Goal: Transaction & Acquisition: Subscribe to service/newsletter

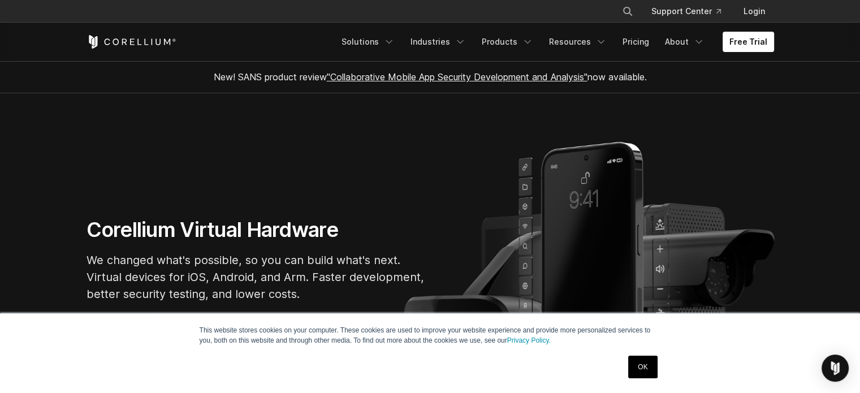
click at [646, 367] on link "OK" at bounding box center [642, 367] width 29 height 23
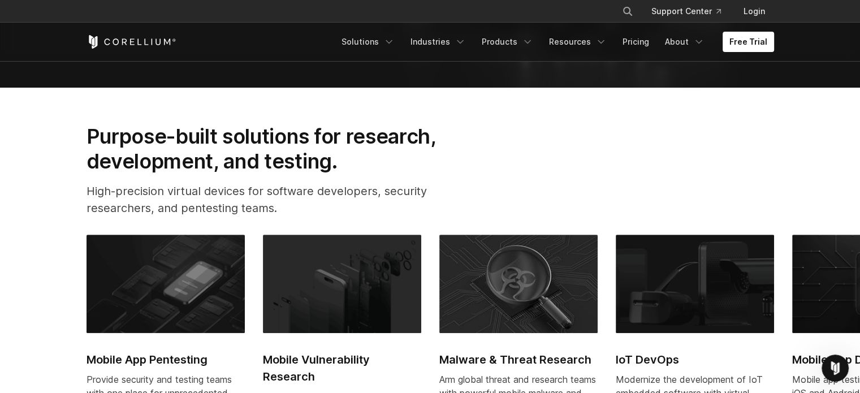
scroll to position [226, 0]
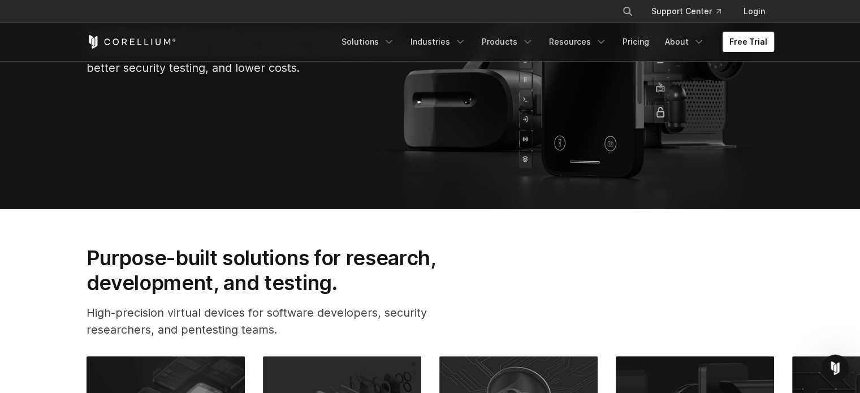
click at [759, 36] on link "Free Trial" at bounding box center [747, 42] width 51 height 20
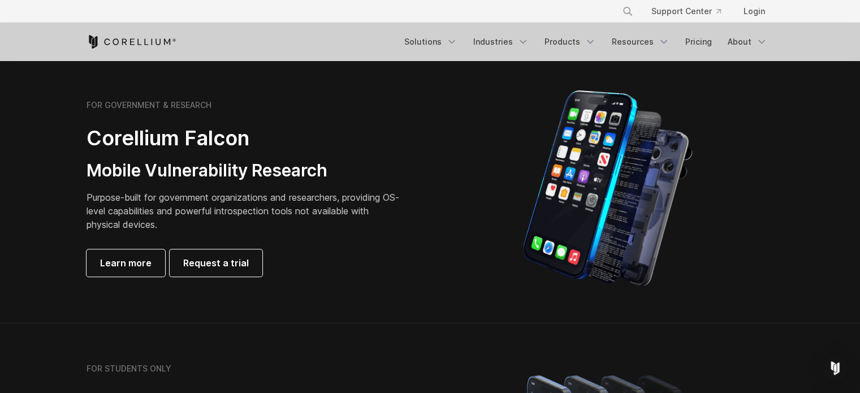
scroll to position [452, 0]
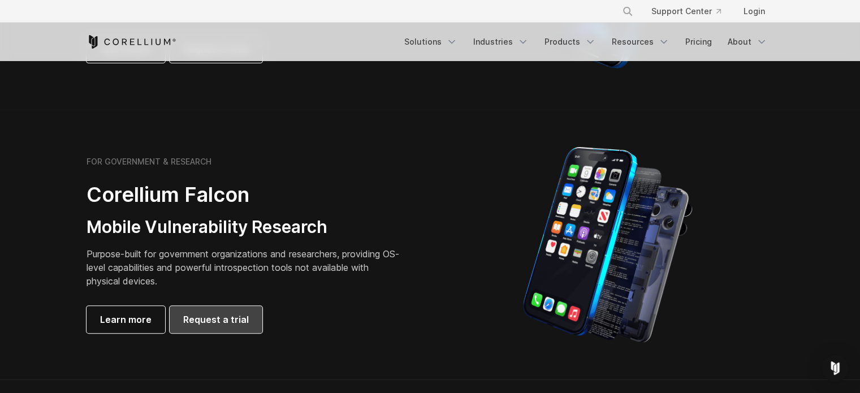
click at [209, 318] on span "Request a trial" at bounding box center [216, 320] width 66 height 14
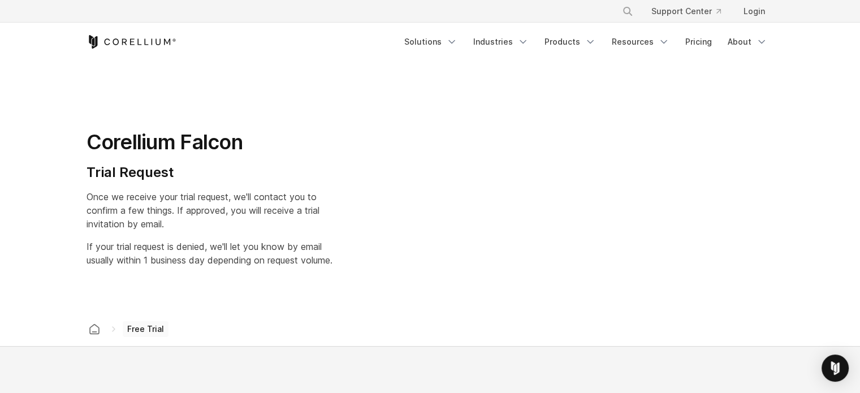
select select "**"
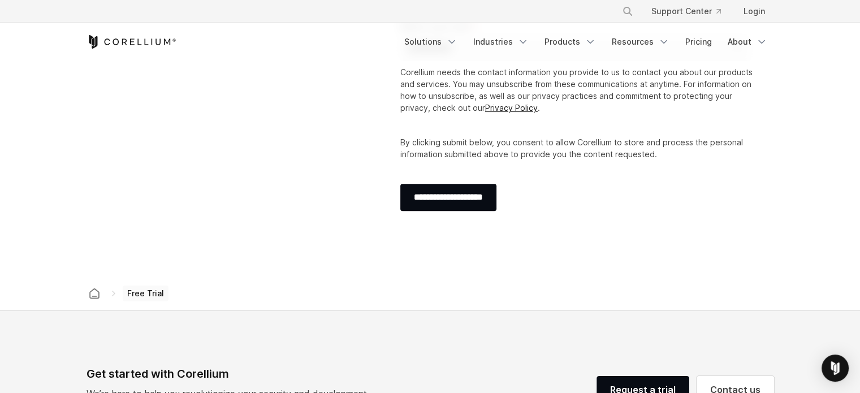
scroll to position [452, 0]
